Goal: Complete application form

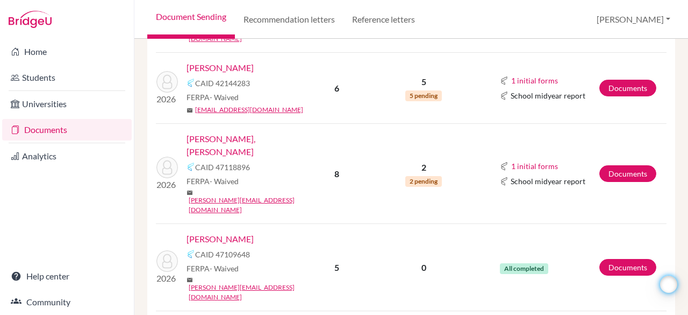
scroll to position [647, 0]
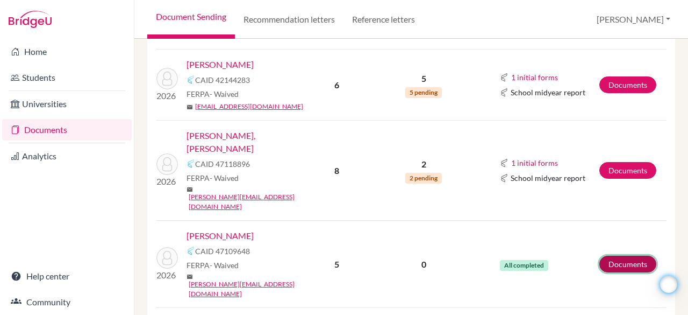
click at [622, 255] on link "Documents" at bounding box center [627, 263] width 57 height 17
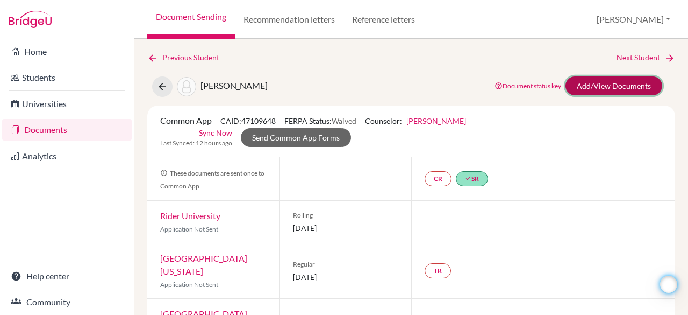
click at [603, 85] on link "Add/View Documents" at bounding box center [614, 85] width 97 height 19
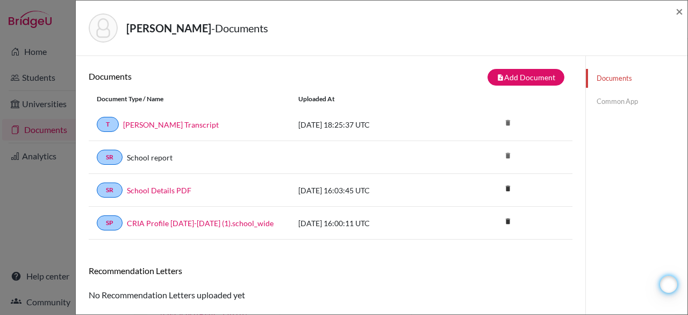
scroll to position [56, 0]
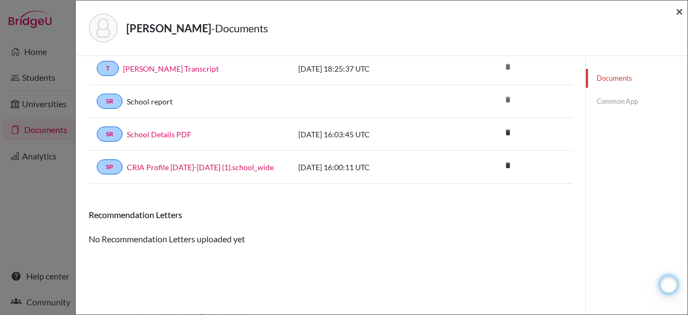
click at [681, 15] on span "×" at bounding box center [680, 11] width 8 height 16
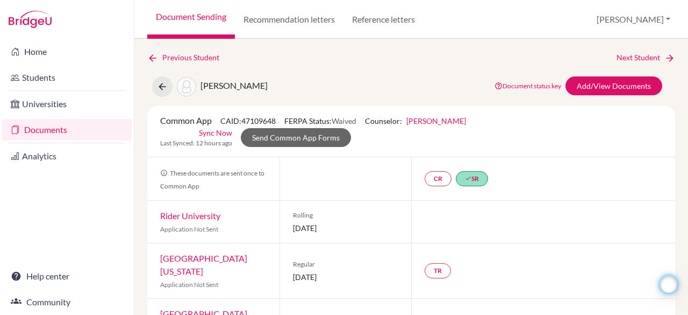
click at [35, 130] on link "Documents" at bounding box center [67, 130] width 130 height 22
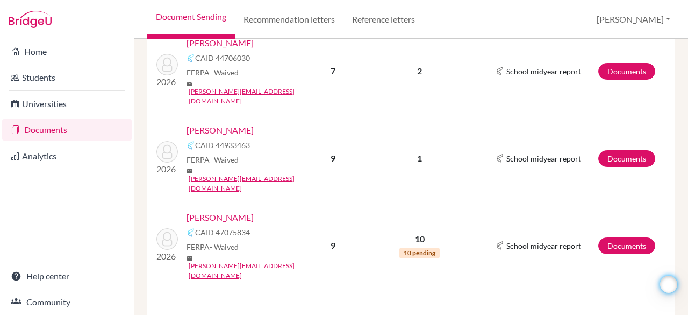
scroll to position [258, 0]
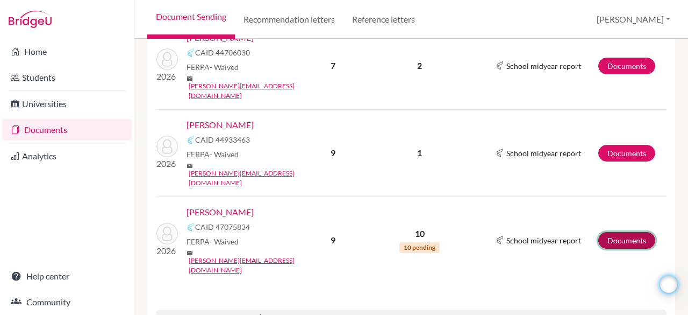
click at [602, 232] on link "Documents" at bounding box center [626, 240] width 57 height 17
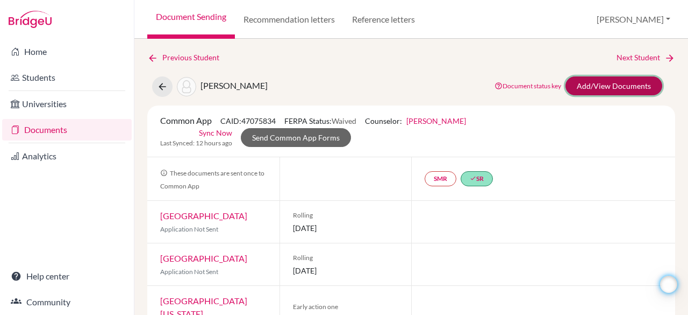
click at [595, 83] on link "Add/View Documents" at bounding box center [614, 85] width 97 height 19
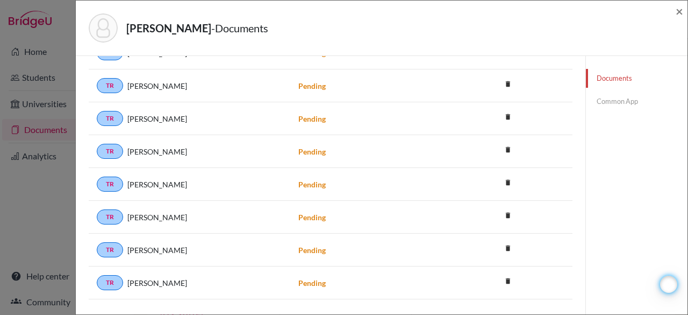
scroll to position [334, 0]
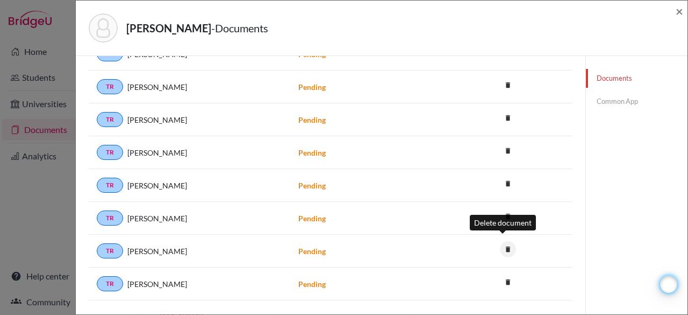
click at [500, 244] on icon "delete" at bounding box center [508, 249] width 16 height 16
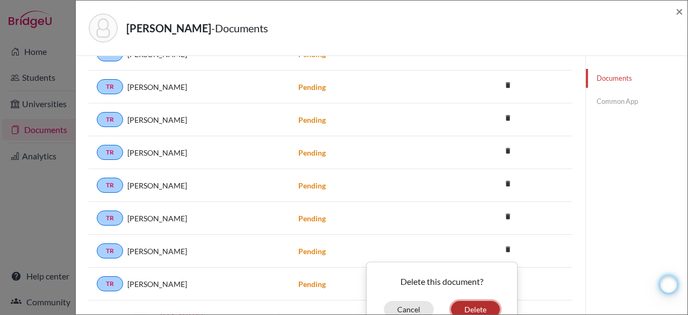
click at [465, 301] on button "Delete" at bounding box center [475, 309] width 49 height 17
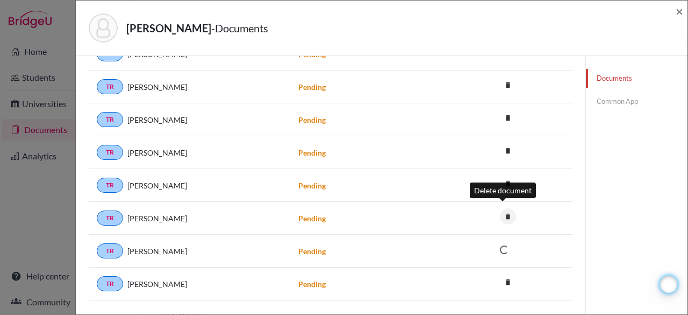
scroll to position [354, 0]
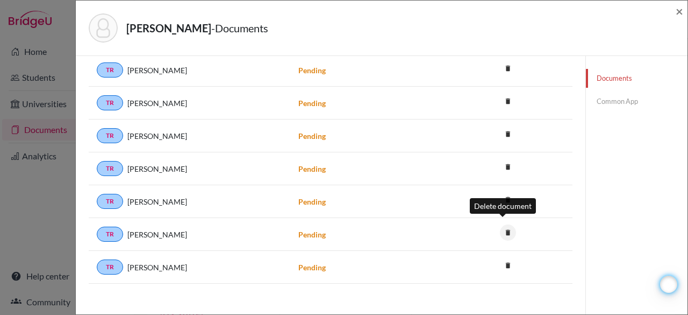
click at [503, 224] on icon "delete" at bounding box center [508, 232] width 16 height 16
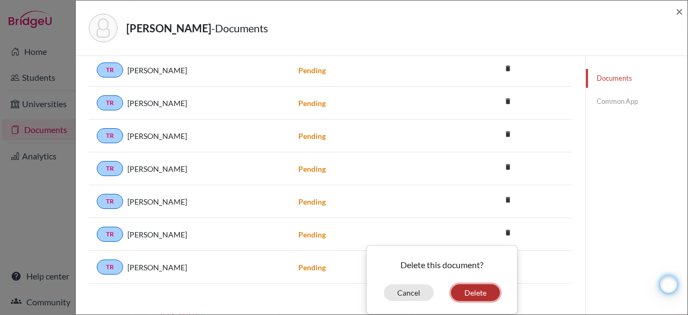
click at [485, 284] on button "Delete" at bounding box center [475, 292] width 49 height 17
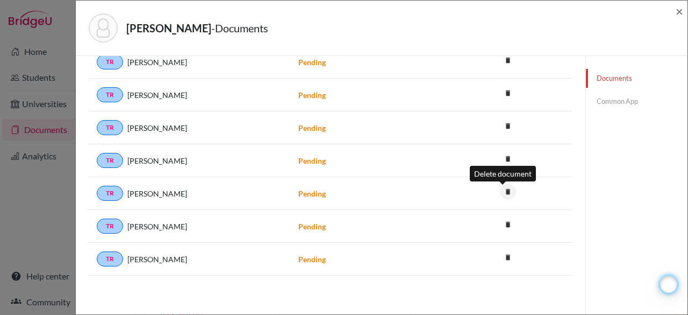
scroll to position [321, 0]
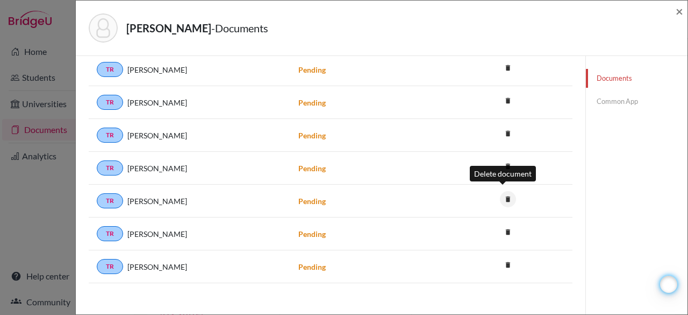
click at [505, 192] on icon "delete" at bounding box center [508, 199] width 16 height 16
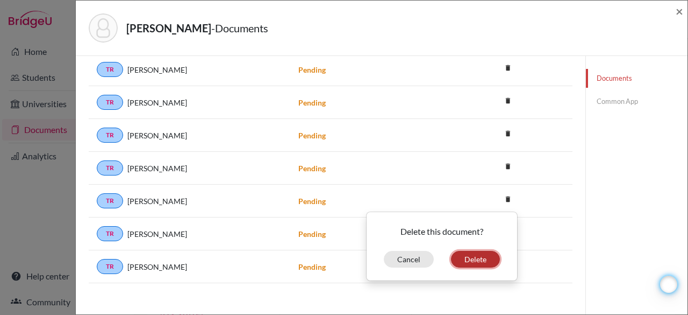
click at [483, 251] on button "Delete" at bounding box center [475, 259] width 49 height 17
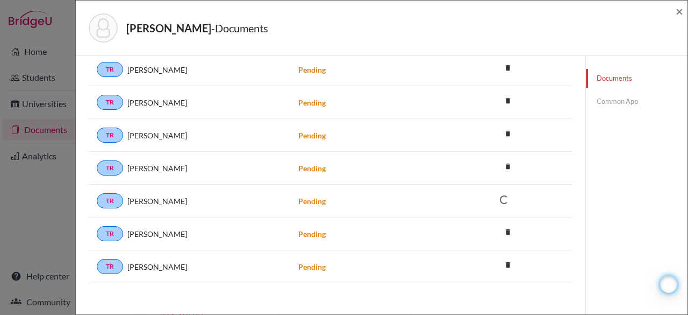
scroll to position [289, 0]
click at [505, 161] on icon "delete" at bounding box center [508, 166] width 16 height 16
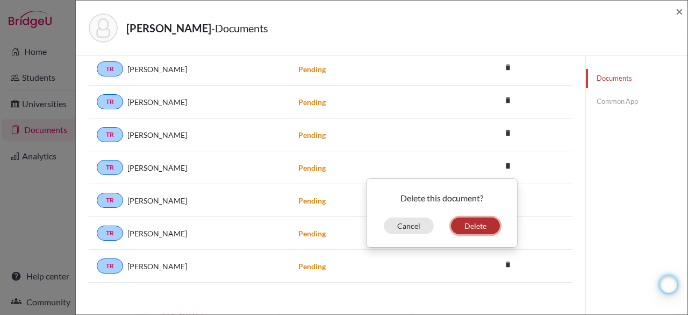
click at [467, 221] on button "Delete" at bounding box center [475, 225] width 49 height 17
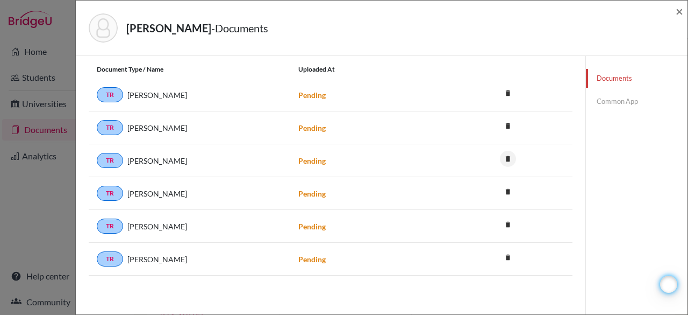
scroll to position [257, 0]
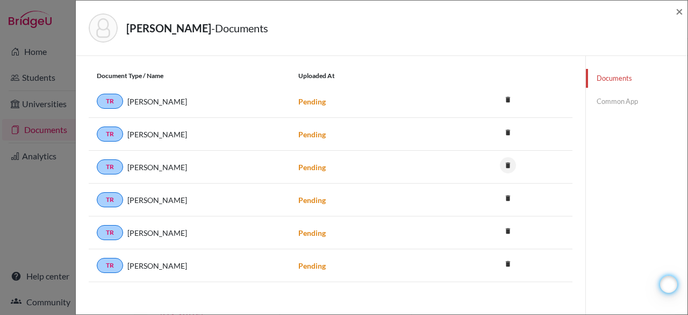
click at [504, 131] on div "Delete document" at bounding box center [503, 141] width 66 height 23
click at [503, 159] on icon "delete" at bounding box center [508, 165] width 16 height 16
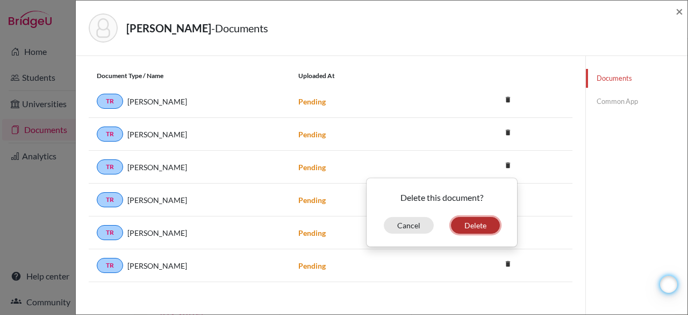
click at [477, 219] on button "Delete" at bounding box center [475, 225] width 49 height 17
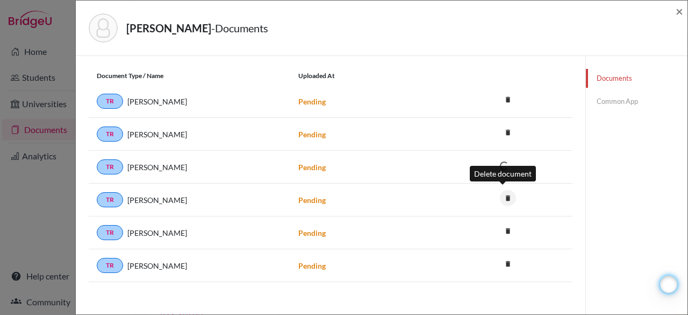
scroll to position [225, 0]
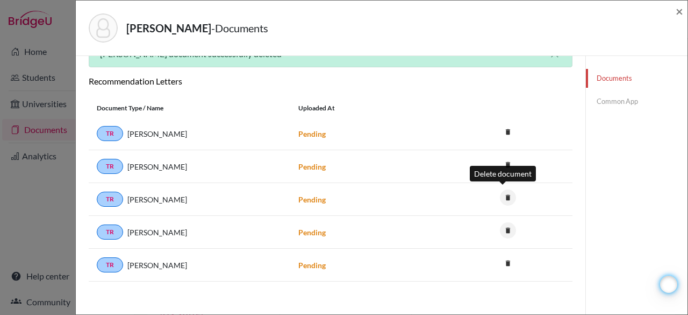
click at [503, 194] on icon "delete" at bounding box center [508, 197] width 16 height 16
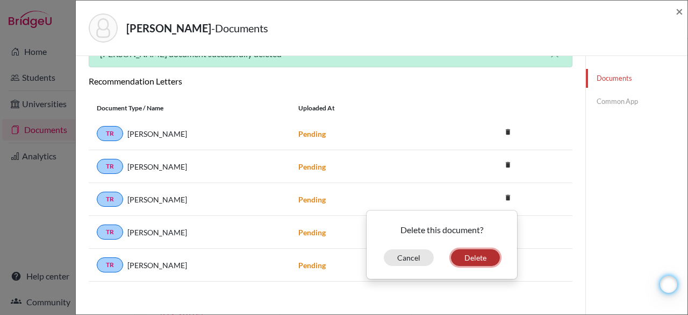
click at [463, 250] on button "Delete" at bounding box center [475, 257] width 49 height 17
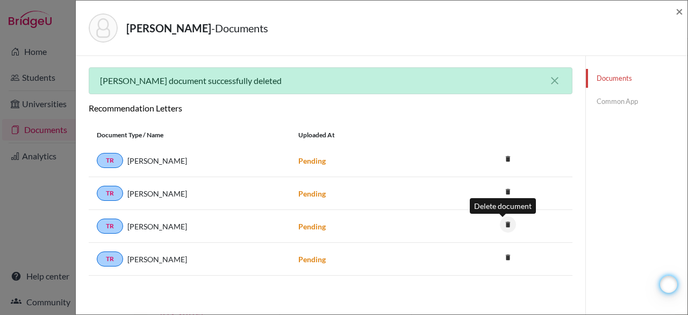
scroll to position [192, 0]
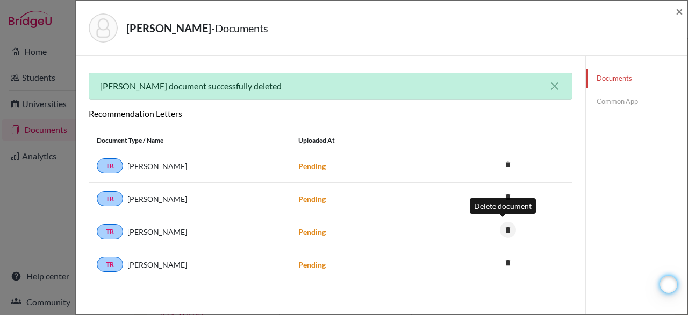
click at [503, 225] on icon "delete" at bounding box center [508, 229] width 16 height 16
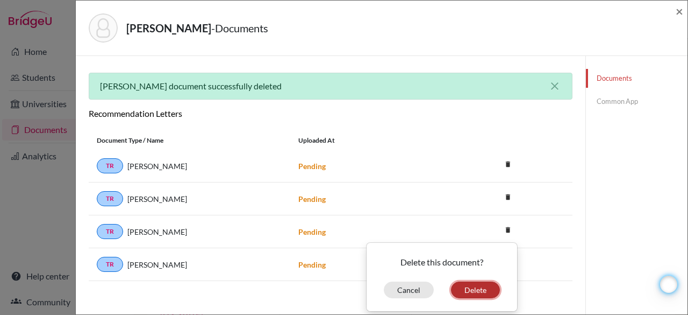
click at [466, 281] on button "Delete" at bounding box center [475, 289] width 49 height 17
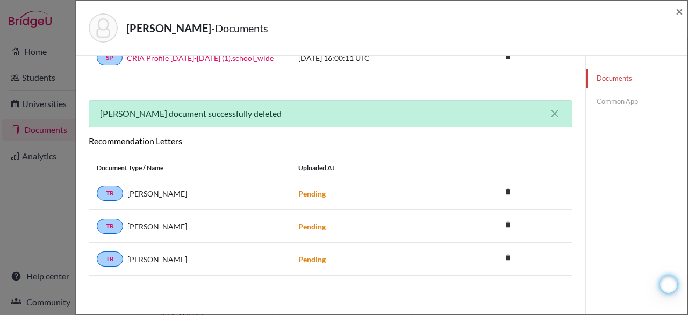
scroll to position [160, 0]
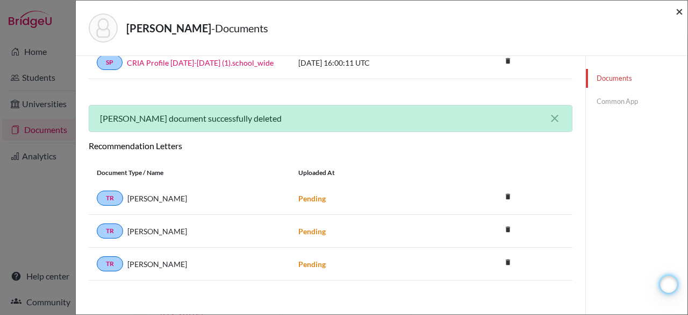
click at [678, 8] on span "×" at bounding box center [680, 11] width 8 height 16
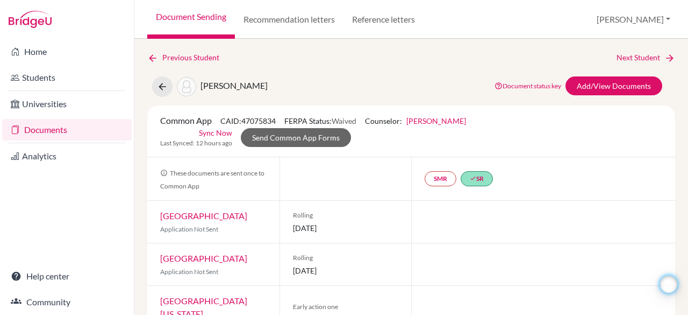
click at [98, 132] on link "Documents" at bounding box center [67, 130] width 130 height 22
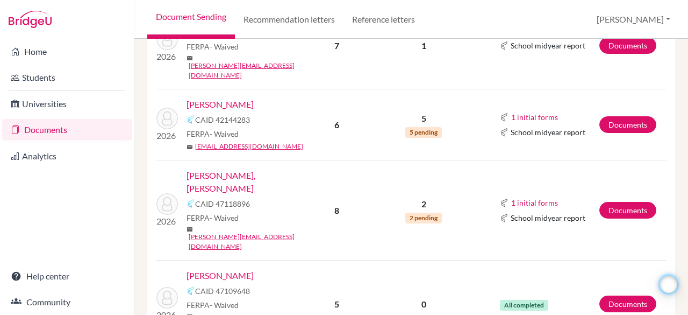
scroll to position [609, 0]
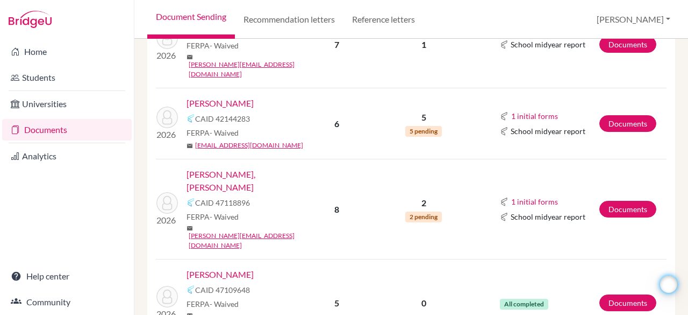
click at [622, 159] on td "Documents" at bounding box center [633, 209] width 68 height 100
click at [623, 201] on link "Documents" at bounding box center [627, 209] width 57 height 17
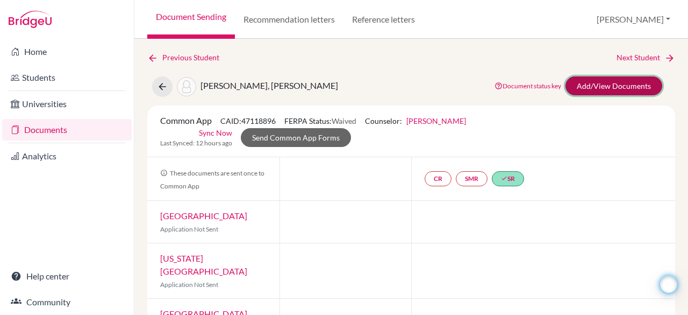
click at [597, 91] on link "Add/View Documents" at bounding box center [614, 85] width 97 height 19
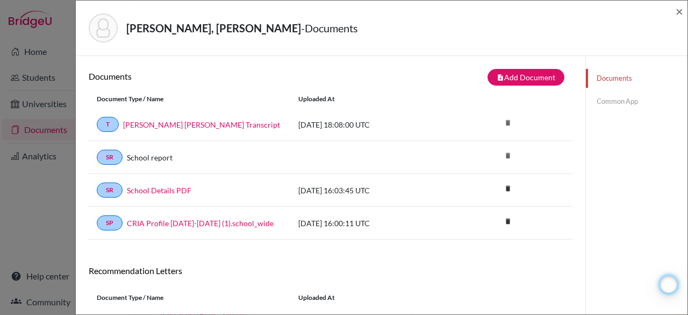
click at [599, 103] on link "Common App" at bounding box center [637, 101] width 102 height 19
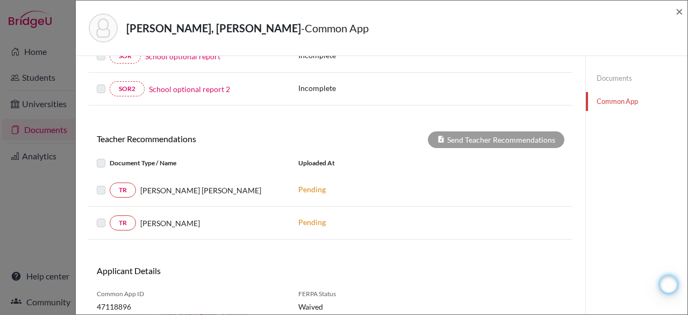
scroll to position [349, 0]
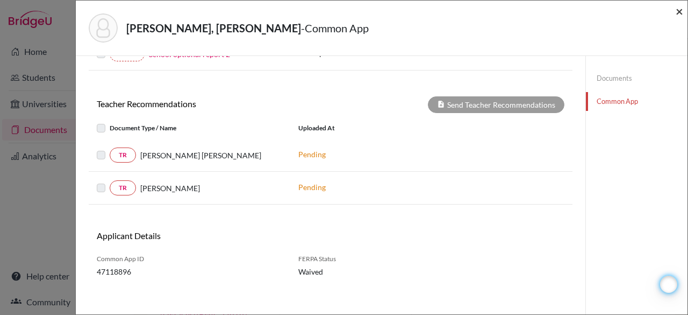
click at [681, 12] on span "×" at bounding box center [680, 11] width 8 height 16
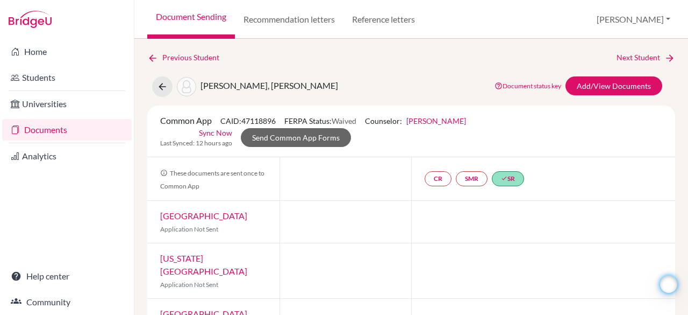
click at [90, 132] on link "Documents" at bounding box center [67, 130] width 130 height 22
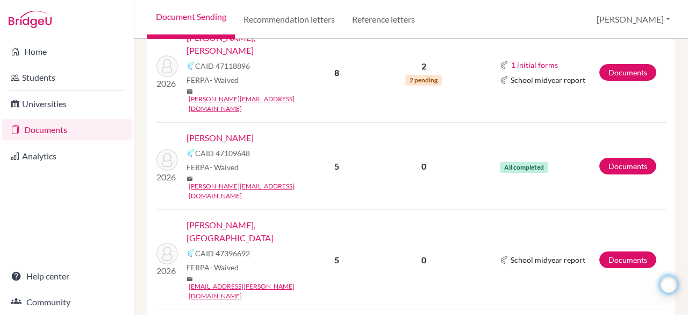
scroll to position [746, 0]
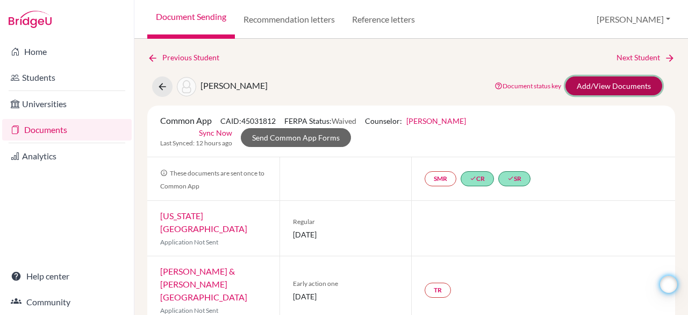
click at [601, 89] on link "Add/View Documents" at bounding box center [614, 85] width 97 height 19
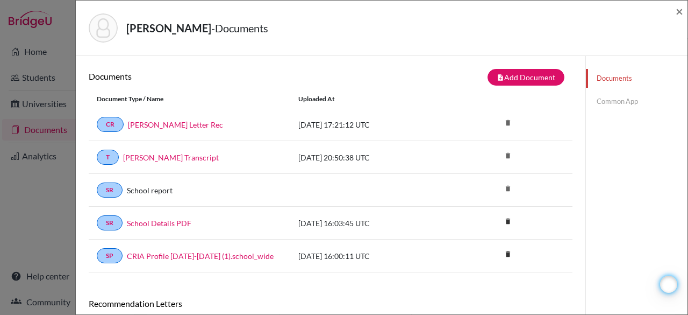
click at [610, 102] on link "Common App" at bounding box center [637, 101] width 102 height 19
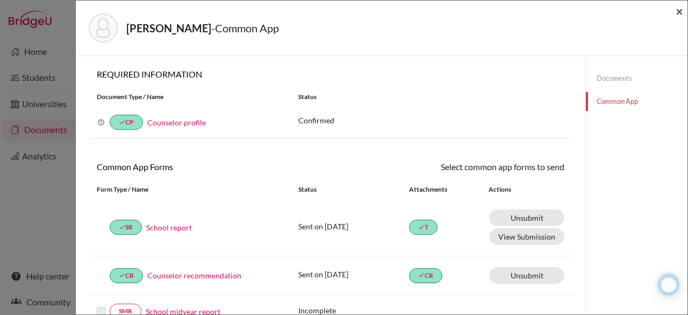
click at [682, 17] on span "×" at bounding box center [680, 11] width 8 height 16
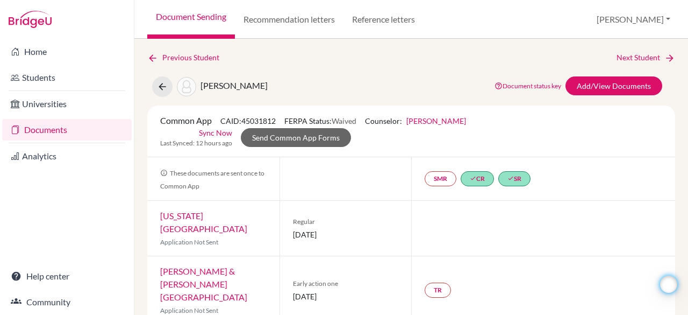
click at [95, 132] on link "Documents" at bounding box center [67, 130] width 130 height 22
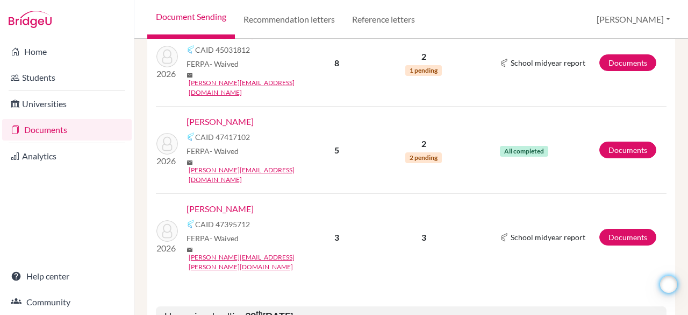
scroll to position [1039, 0]
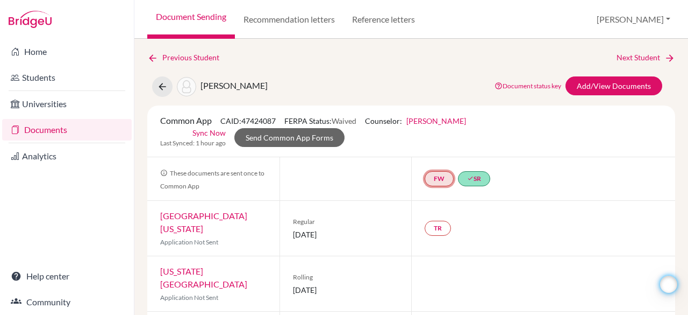
click at [438, 176] on link "FW" at bounding box center [439, 178] width 29 height 15
click at [434, 144] on link "Fee waiver" at bounding box center [438, 146] width 36 height 9
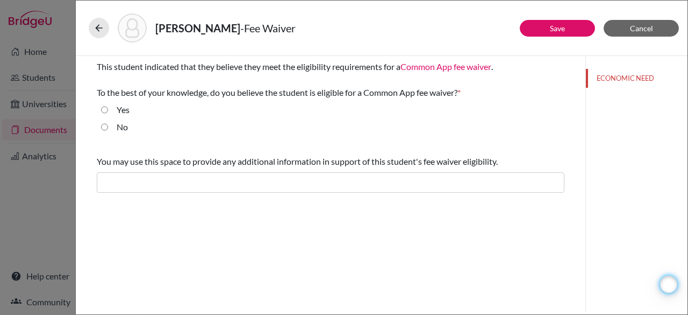
click at [104, 109] on input "Yes" at bounding box center [104, 109] width 7 height 13
radio input "true"
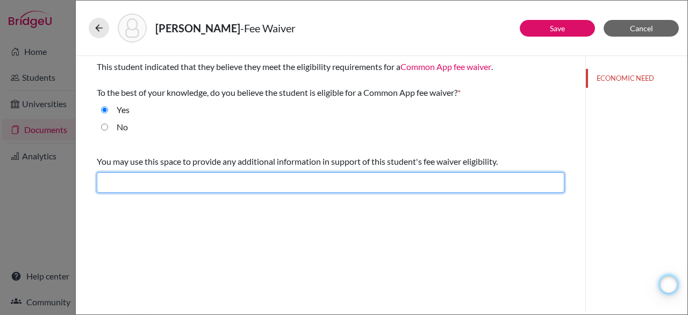
click at [196, 181] on input "text" at bounding box center [331, 182] width 468 height 20
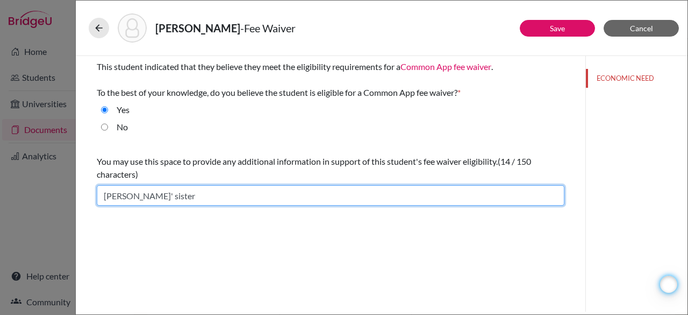
paste input "PELL grants and other scholarships to help pay"
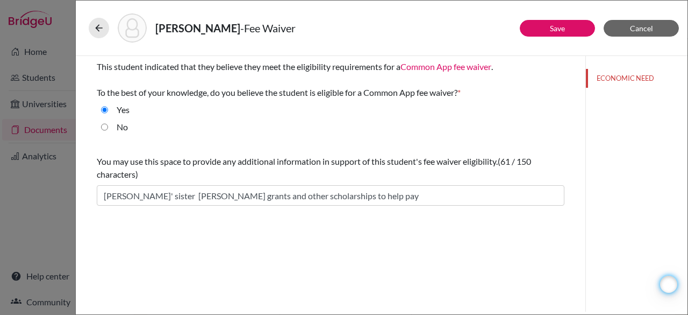
click at [196, 181] on div "You may use this space to provide any additional information in support of this…" at bounding box center [331, 180] width 468 height 59
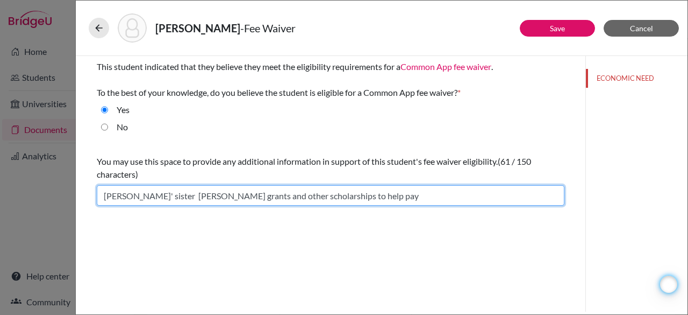
click at [151, 195] on input "[PERSON_NAME]' sister [PERSON_NAME] grants and other scholarships to help pay" at bounding box center [331, 195] width 468 height 20
click at [184, 196] on input "[PERSON_NAME]' sister is recieving PELL grants and other scholarships to help p…" at bounding box center [331, 195] width 468 height 20
click at [373, 197] on input "[PERSON_NAME]' sister is receiving PELL grants and other scholarships to help p…" at bounding box center [331, 195] width 468 height 20
click at [448, 196] on input "[PERSON_NAME]' sister is receiving PELL grants and other scholarships to help p…" at bounding box center [331, 195] width 468 height 20
click at [496, 199] on input "[PERSON_NAME]' sister is receiving PELL grants and other scholarships to help p…" at bounding box center [331, 195] width 468 height 20
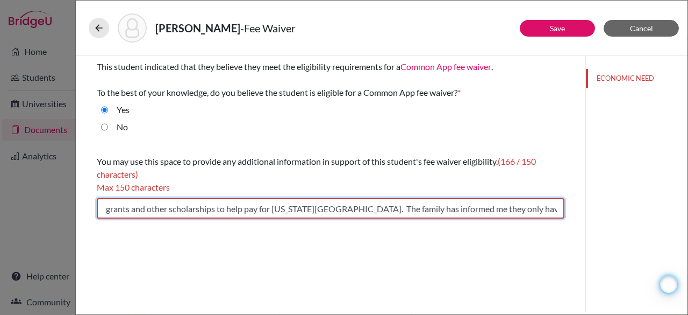
scroll to position [0, 156]
click at [390, 210] on input "[PERSON_NAME]' sister is receiving PELL grants and other scholarships to help p…" at bounding box center [331, 208] width 468 height 20
drag, startPoint x: 435, startPoint y: 208, endPoint x: 377, endPoint y: 209, distance: 57.5
click at [377, 209] on input "[PERSON_NAME]' sister is receiving PELL grants and other scholarships to help p…" at bounding box center [331, 208] width 468 height 20
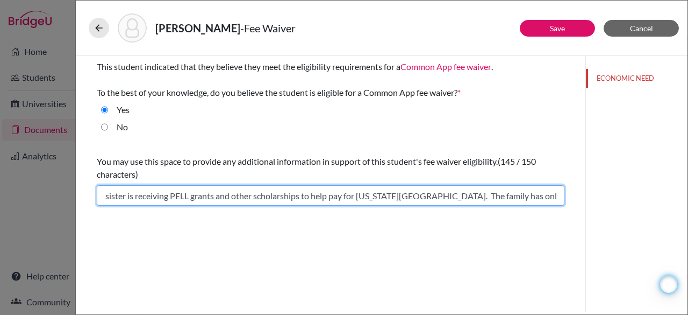
scroll to position [0, 68]
type input "[PERSON_NAME]' sister is receiving PELL grants and other scholarships to help p…"
click at [352, 199] on input "[PERSON_NAME]' sister is receiving PELL grants and other scholarships to help p…" at bounding box center [331, 195] width 468 height 20
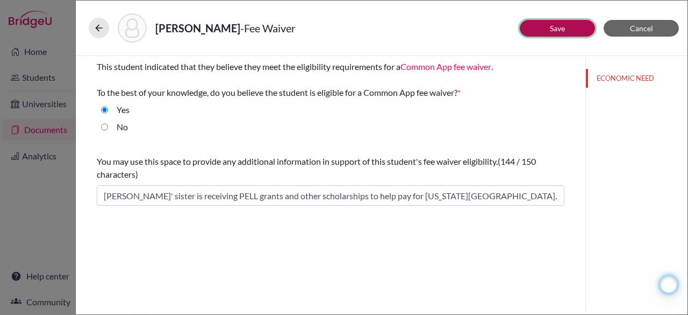
click at [557, 27] on link "Save" at bounding box center [557, 28] width 15 height 9
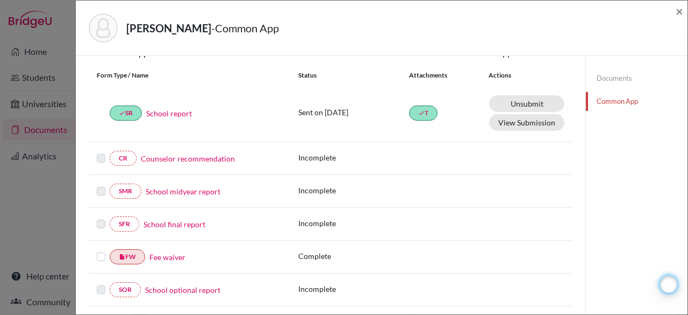
scroll to position [116, 0]
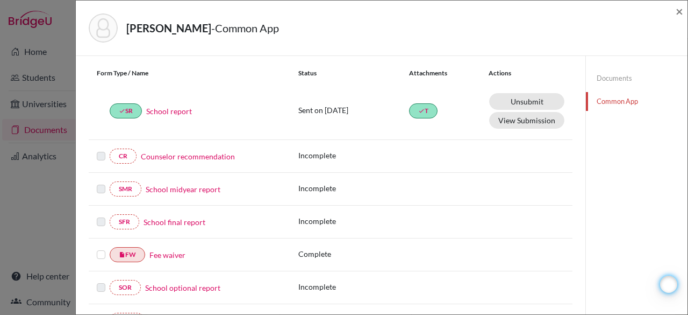
click at [100, 248] on label at bounding box center [101, 248] width 9 height 0
click at [0, 0] on input "checkbox" at bounding box center [0, 0] width 0 height 0
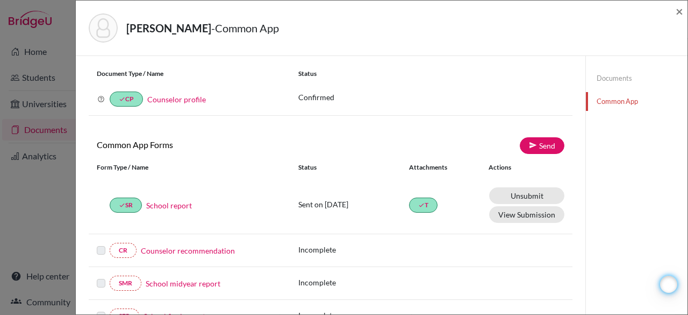
scroll to position [17, 0]
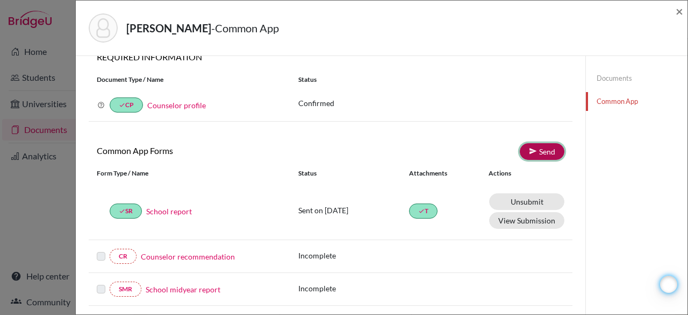
click at [529, 151] on icon at bounding box center [533, 151] width 8 height 8
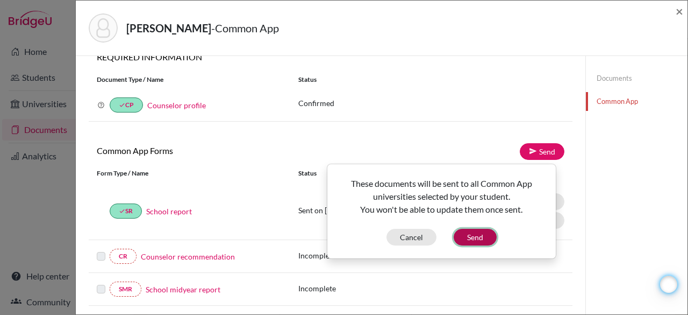
click at [467, 237] on button "Send" at bounding box center [475, 236] width 43 height 17
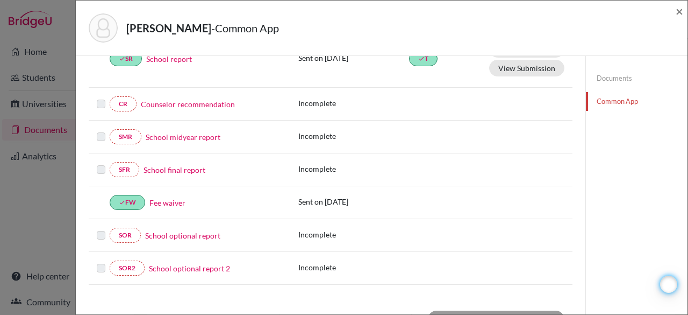
scroll to position [0, 0]
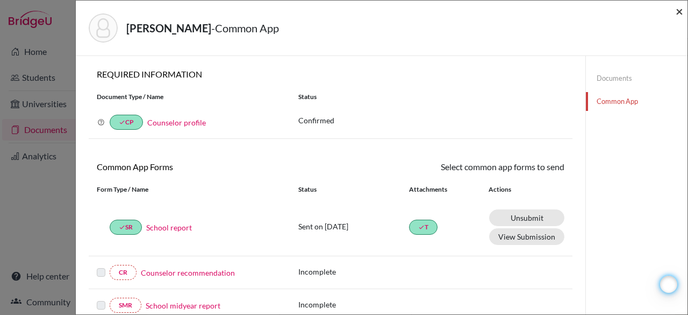
click at [680, 11] on span "×" at bounding box center [680, 11] width 8 height 16
